Goal: Information Seeking & Learning: Stay updated

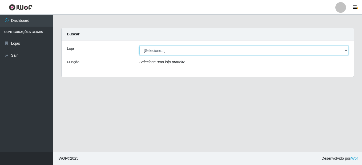
click at [346, 51] on select "[Selecione...] Bemais Supermercados - B8 [PERSON_NAME]" at bounding box center [243, 50] width 209 height 9
select select "413"
click at [139, 46] on select "[Selecione...] Bemais Supermercados - B8 [PERSON_NAME]" at bounding box center [243, 50] width 209 height 9
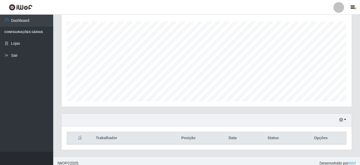
scroll to position [94, 0]
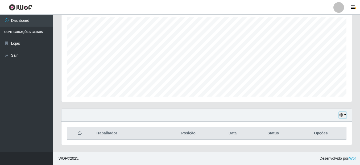
click at [344, 115] on button "button" at bounding box center [342, 115] width 7 height 6
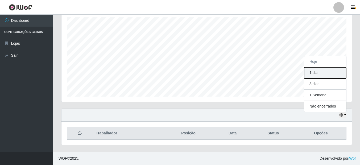
click at [325, 71] on button "1 dia" at bounding box center [325, 72] width 42 height 11
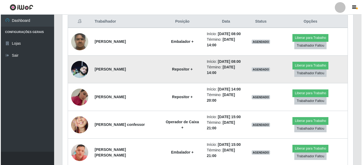
scroll to position [232, 0]
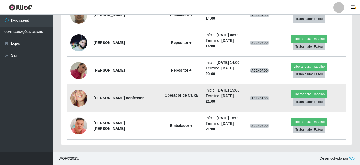
click at [85, 99] on img at bounding box center [78, 98] width 17 height 37
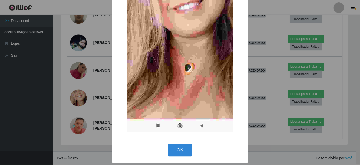
scroll to position [113, 0]
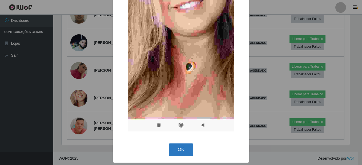
click at [184, 154] on button "OK" at bounding box center [181, 150] width 25 height 13
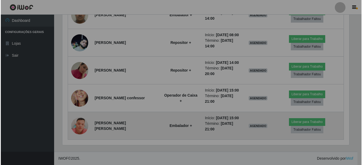
scroll to position [110, 290]
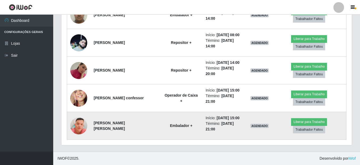
click at [80, 124] on img at bounding box center [78, 126] width 17 height 39
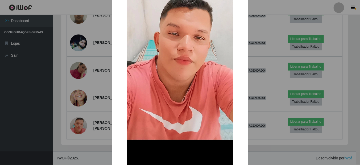
scroll to position [124, 0]
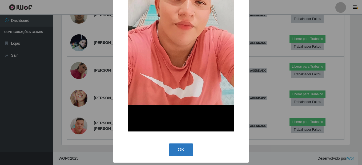
click at [173, 149] on button "OK" at bounding box center [181, 150] width 25 height 13
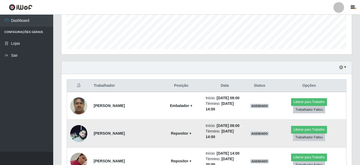
scroll to position [126, 0]
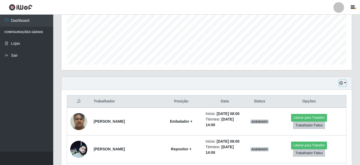
click at [344, 85] on button "button" at bounding box center [342, 83] width 7 height 6
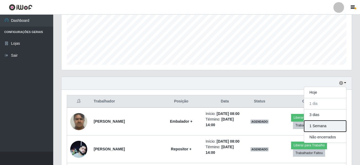
click at [319, 126] on button "1 Semana" at bounding box center [325, 126] width 42 height 11
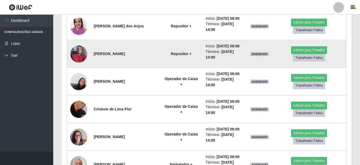
scroll to position [392, 0]
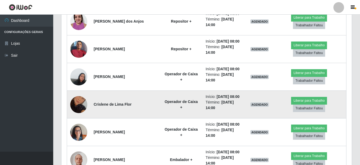
click at [78, 105] on img at bounding box center [78, 104] width 17 height 30
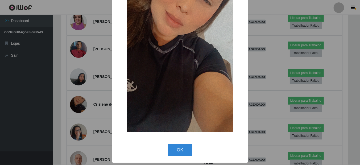
scroll to position [71, 0]
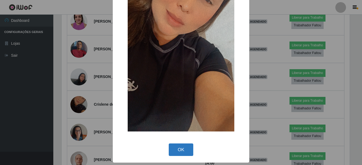
click at [177, 145] on button "OK" at bounding box center [181, 150] width 25 height 13
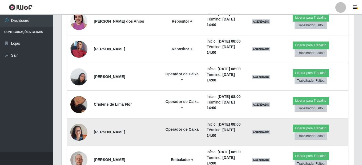
scroll to position [110, 290]
click at [73, 132] on img at bounding box center [78, 132] width 17 height 23
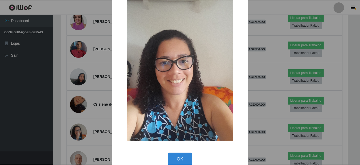
scroll to position [23, 0]
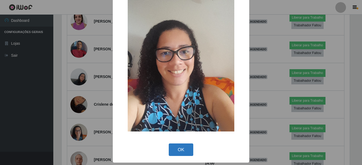
click at [186, 151] on button "OK" at bounding box center [181, 150] width 25 height 13
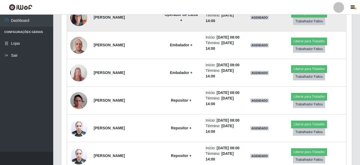
scroll to position [525, 0]
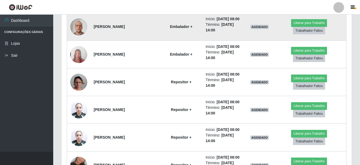
click at [71, 26] on img at bounding box center [78, 26] width 17 height 23
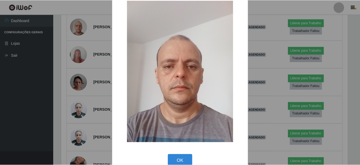
scroll to position [23, 0]
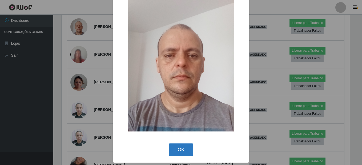
click at [178, 151] on button "OK" at bounding box center [181, 150] width 25 height 13
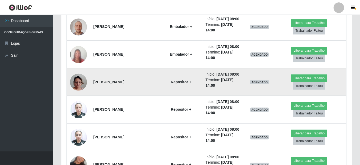
scroll to position [0, 0]
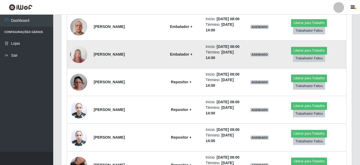
click at [77, 54] on img at bounding box center [78, 54] width 17 height 37
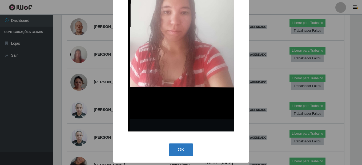
click at [175, 148] on button "OK" at bounding box center [181, 150] width 25 height 13
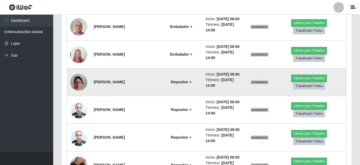
click at [80, 83] on img at bounding box center [78, 82] width 17 height 30
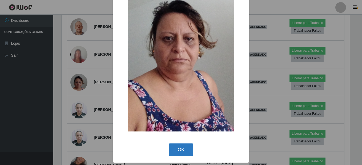
click at [175, 144] on button "OK" at bounding box center [181, 150] width 25 height 13
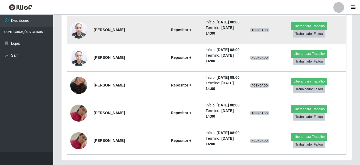
click at [78, 28] on img at bounding box center [78, 30] width 17 height 23
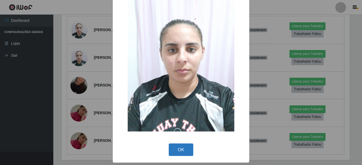
click at [187, 147] on button "OK" at bounding box center [181, 150] width 25 height 13
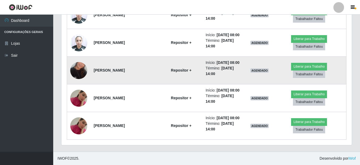
click at [78, 69] on img at bounding box center [78, 70] width 17 height 30
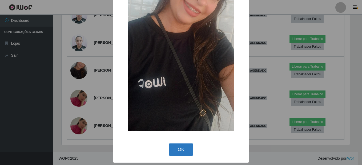
click at [181, 149] on button "OK" at bounding box center [181, 150] width 25 height 13
